Goal: Task Accomplishment & Management: Use online tool/utility

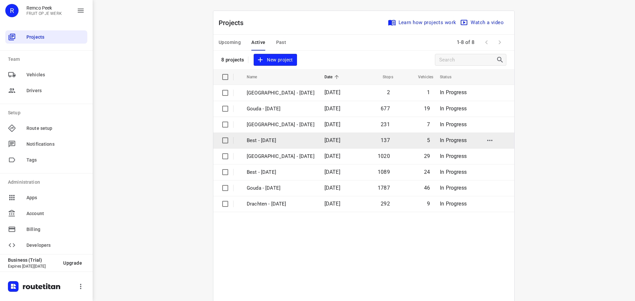
click at [256, 135] on td "Best - [DATE]" at bounding box center [279, 141] width 79 height 16
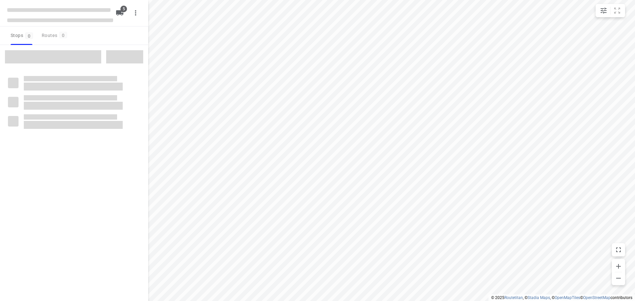
type input "distance"
checkbox input "true"
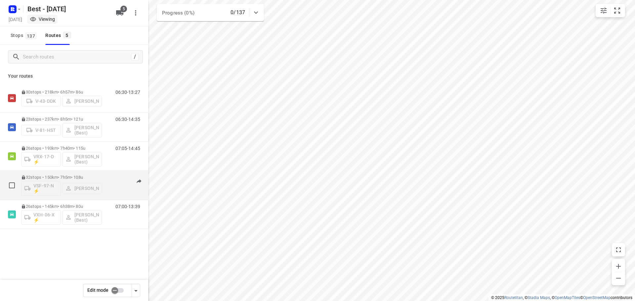
click at [110, 179] on div "07:02-14:07" at bounding box center [123, 187] width 33 height 24
click at [103, 172] on div "32 stops • 150km • 7h5m • 108u VSF-97-N ⚡ Daniëlle Belmer 07:02-14:07" at bounding box center [84, 185] width 127 height 27
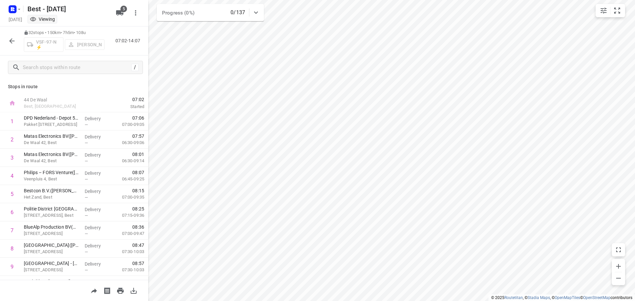
click at [8, 39] on button "button" at bounding box center [11, 40] width 13 height 13
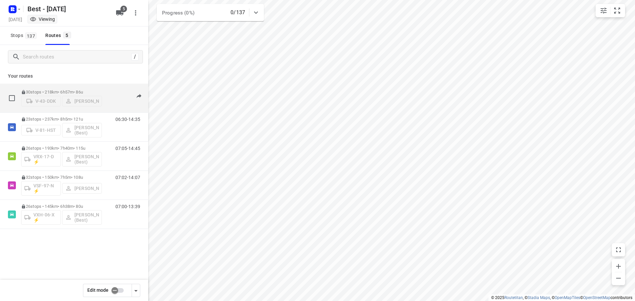
click at [116, 99] on div "06:30-13:27" at bounding box center [123, 100] width 33 height 20
click at [88, 90] on p "30 stops • 218km • 6h57m • 86u" at bounding box center [61, 92] width 81 height 5
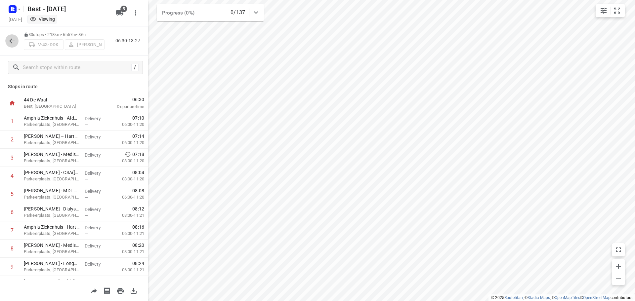
click at [13, 45] on icon "button" at bounding box center [12, 41] width 8 height 8
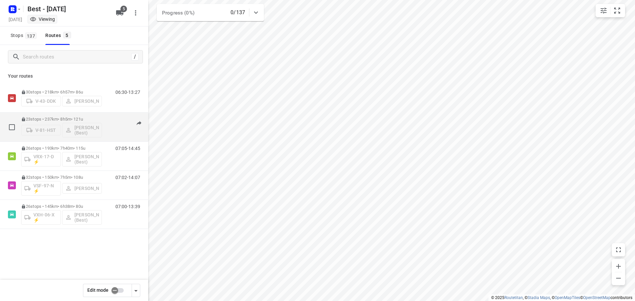
click at [109, 134] on div "06:30-14:35" at bounding box center [123, 129] width 33 height 24
click at [113, 119] on div "06:30-14:35" at bounding box center [123, 129] width 33 height 24
click at [105, 120] on div "23 stops • 237km • 8h5m • 121u V-81-HST Lisa Scheepers (Best) 06:30-14:35" at bounding box center [84, 126] width 127 height 27
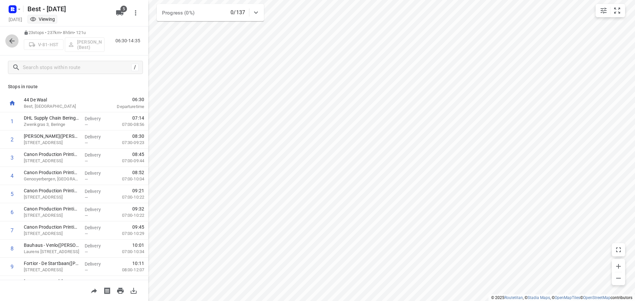
click at [11, 42] on icon "button" at bounding box center [11, 40] width 5 height 5
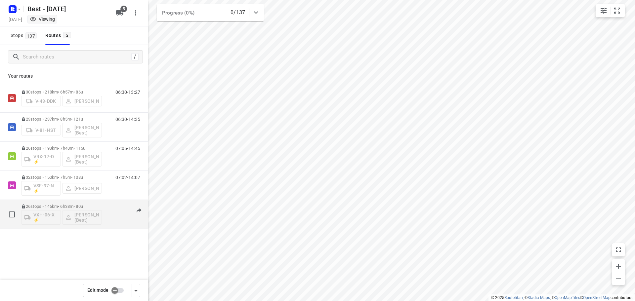
click at [114, 220] on div "07:00-13:39" at bounding box center [123, 216] width 33 height 24
click at [114, 213] on div "07:00-13:39" at bounding box center [123, 216] width 33 height 24
click at [99, 202] on div "26 stops • 145km • 6h38m • 80u VXH-06-X ⚡ Tony van Doren (Best)" at bounding box center [61, 214] width 81 height 27
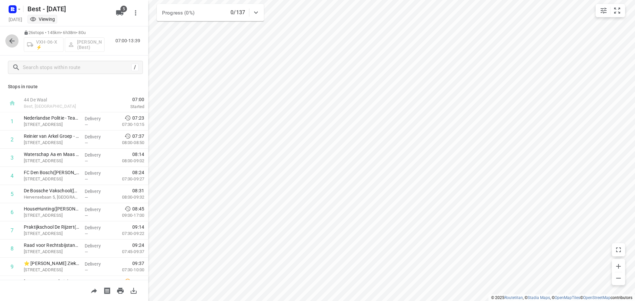
click at [11, 43] on icon "button" at bounding box center [12, 41] width 8 height 8
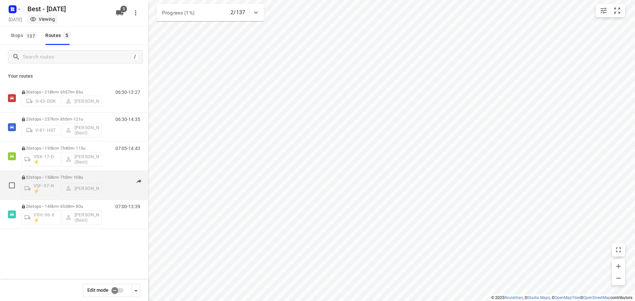
drag, startPoint x: 79, startPoint y: 254, endPoint x: 101, endPoint y: 188, distance: 70.1
click at [79, 252] on div "30 stops • 218km • 6h57m • 86u V-43-DDK Andy De Vreede 06:30-13:27 23 stops • 2…" at bounding box center [74, 180] width 148 height 192
click at [113, 185] on div "07:02-14:07" at bounding box center [123, 187] width 33 height 24
click at [111, 177] on div "07:02-14:07" at bounding box center [123, 187] width 33 height 24
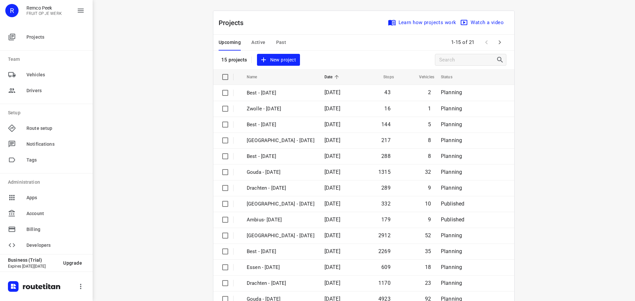
click at [253, 40] on span "Active" at bounding box center [258, 42] width 14 height 8
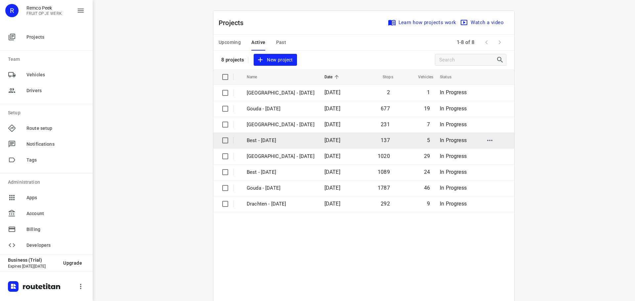
click at [271, 142] on p "Best - [DATE]" at bounding box center [281, 141] width 68 height 8
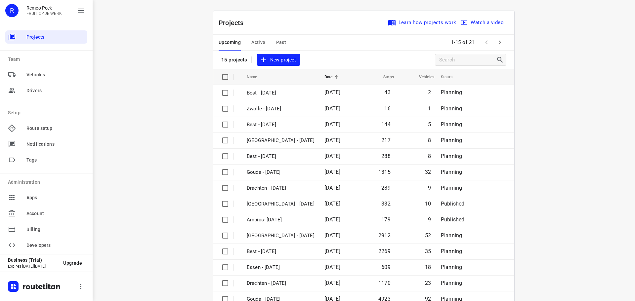
click at [261, 35] on button "Active" at bounding box center [258, 43] width 14 height 16
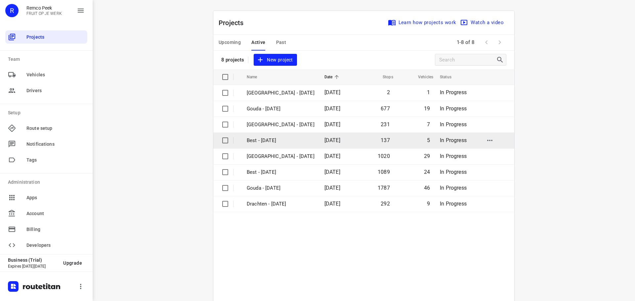
click at [262, 141] on p "Best - [DATE]" at bounding box center [281, 141] width 68 height 8
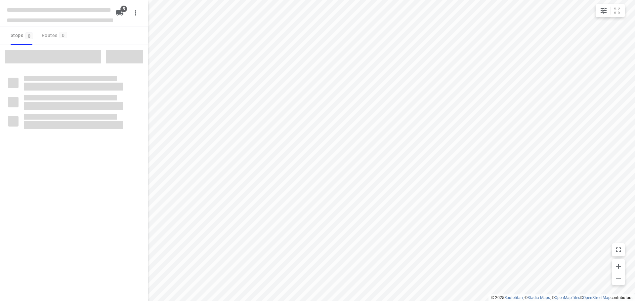
type input "distance"
checkbox input "true"
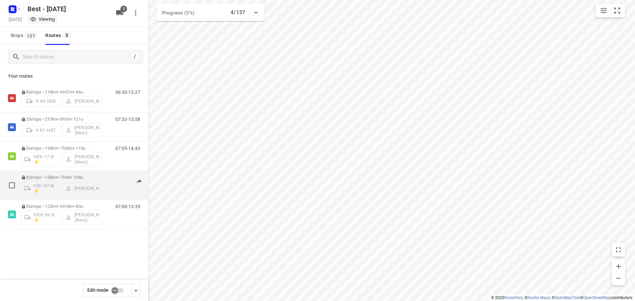
click at [112, 179] on div "07:02-14:07" at bounding box center [123, 187] width 33 height 24
click at [114, 191] on div "07:02-14:07" at bounding box center [123, 187] width 33 height 24
click at [89, 175] on div "32 stops • 150km • 7h5m • 108u VSF-97-N ⚡ Daniëlle Belmer" at bounding box center [61, 185] width 81 height 27
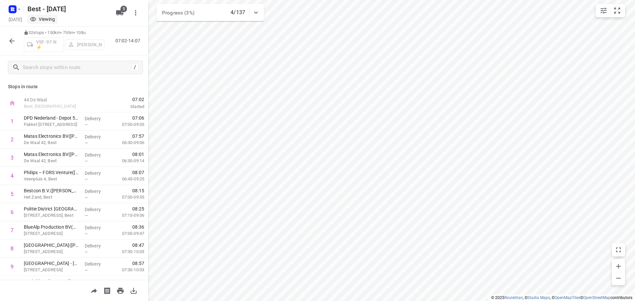
click at [11, 42] on icon "button" at bounding box center [12, 41] width 8 height 8
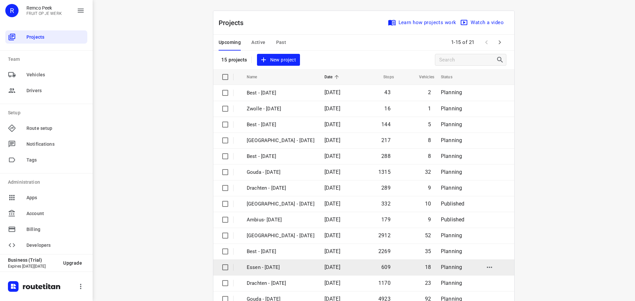
scroll to position [33, 0]
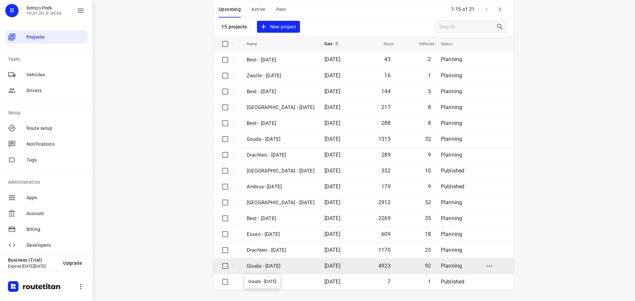
click at [274, 266] on p "Gouda - [DATE]" at bounding box center [281, 267] width 68 height 8
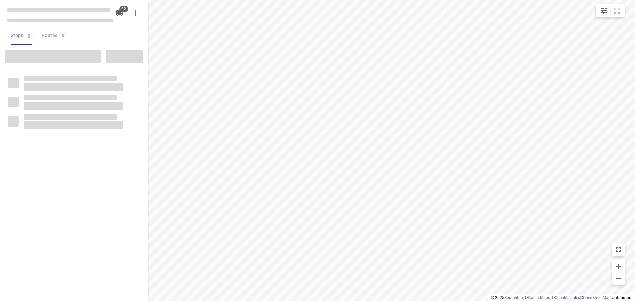
type input "distance"
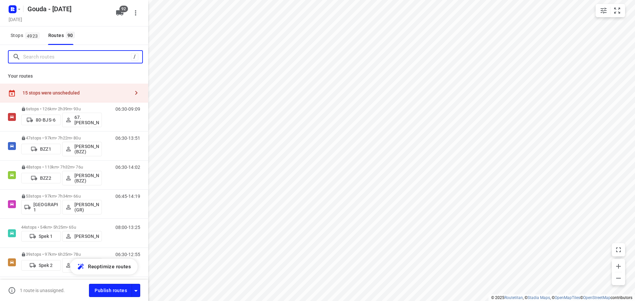
click at [40, 59] on input "Search routes" at bounding box center [77, 57] width 108 height 10
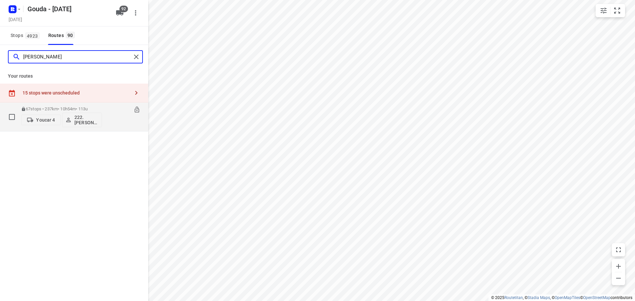
type input "abdel"
click at [113, 123] on div "06:15-17:08" at bounding box center [123, 119] width 33 height 24
click at [52, 107] on p "67 stops • 237km • 10h54m • 113u" at bounding box center [61, 109] width 81 height 5
